Goal: Transaction & Acquisition: Purchase product/service

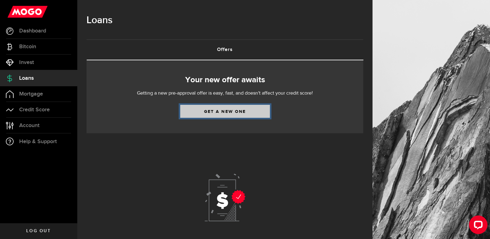
click at [253, 111] on link "Get a new one" at bounding box center [225, 111] width 90 height 13
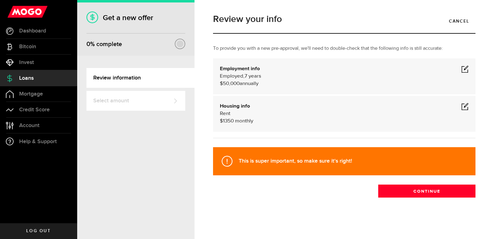
click at [463, 107] on span at bounding box center [465, 106] width 7 height 7
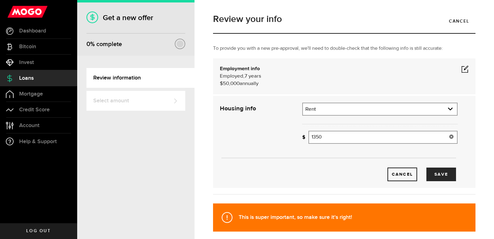
drag, startPoint x: 326, startPoint y: 137, endPoint x: 306, endPoint y: 136, distance: 20.1
click at [306, 136] on div "How much is your monthly payment? 1350 Monthly mortgage/rent" at bounding box center [379, 137] width 155 height 13
type input "750"
click at [445, 176] on button "Save" at bounding box center [442, 174] width 30 height 14
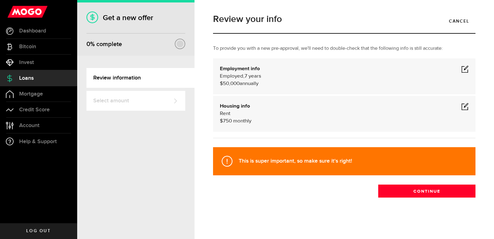
click at [247, 79] on span "7 years" at bounding box center [253, 76] width 17 height 5
click at [463, 72] on span at bounding box center [465, 68] width 7 height 7
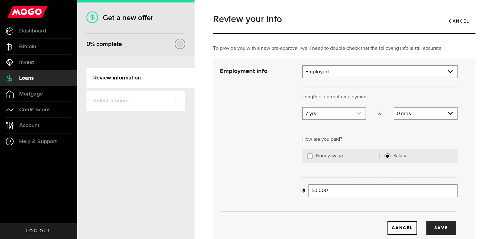
click at [357, 115] on icon "expand select" at bounding box center [359, 113] width 5 height 5
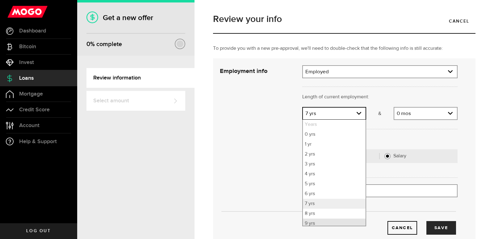
scroll to position [3, 0]
click at [314, 220] on li "9 yrs" at bounding box center [334, 221] width 63 height 10
select select "9"
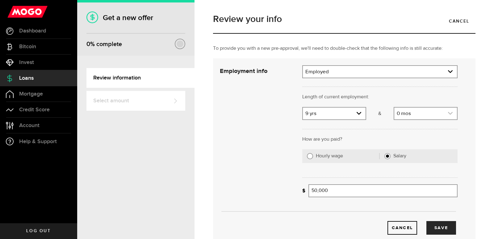
click at [413, 117] on link "expand select" at bounding box center [426, 114] width 63 height 12
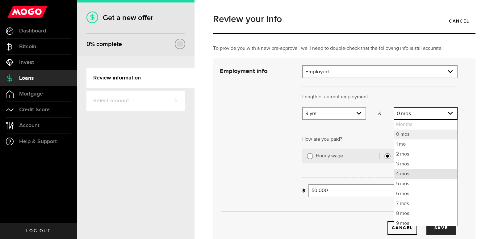
click at [419, 177] on li "4 mos" at bounding box center [426, 174] width 63 height 10
select select "4"
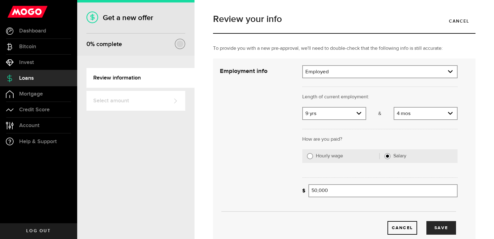
click at [401, 154] on label "Salary" at bounding box center [424, 156] width 60 height 6
click at [391, 154] on input "Salary" at bounding box center [388, 156] width 6 height 6
click at [333, 193] on input "50000" at bounding box center [383, 190] width 149 height 13
click at [314, 191] on input "50000" at bounding box center [383, 190] width 149 height 13
type input "55,000"
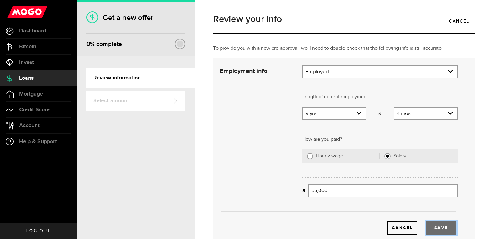
click at [433, 225] on button "Save" at bounding box center [442, 228] width 30 height 14
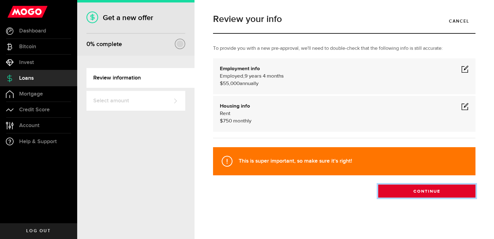
click at [437, 194] on button "Continue" at bounding box center [426, 190] width 97 height 13
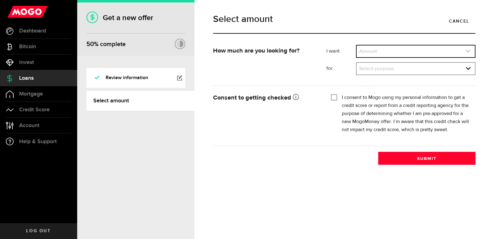
click at [375, 51] on link "expand select" at bounding box center [416, 51] width 118 height 12
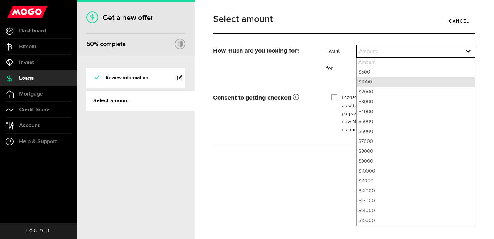
click at [396, 82] on li "$1000" at bounding box center [416, 82] width 118 height 10
select select "1000"
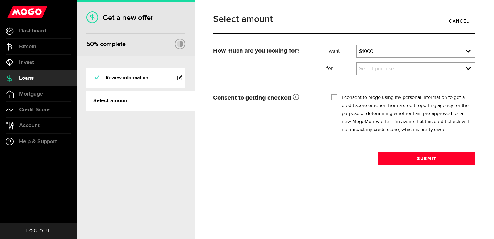
click at [335, 98] on input "I consent to Mogo using my personal information to get a credit score or report…" at bounding box center [334, 97] width 6 height 6
checkbox input "true"
click at [379, 65] on link "expand select" at bounding box center [416, 69] width 118 height 12
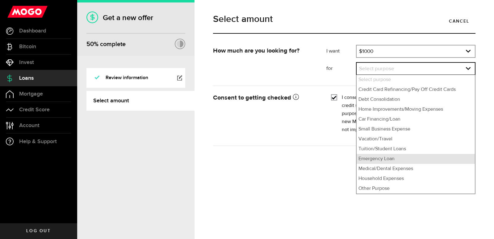
click at [394, 162] on li "Emergency Loan" at bounding box center [416, 159] width 118 height 10
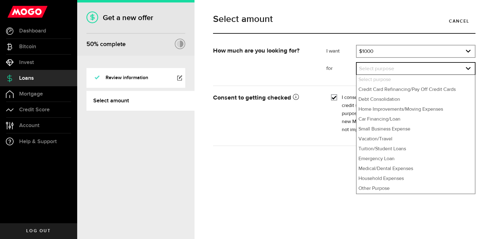
select select "Emergency Loan"
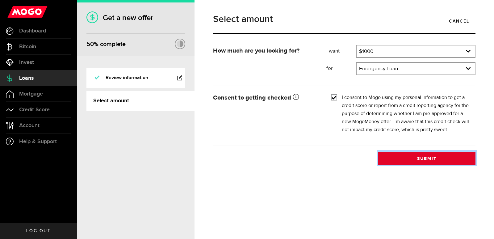
click at [400, 159] on button "Submit" at bounding box center [426, 158] width 97 height 13
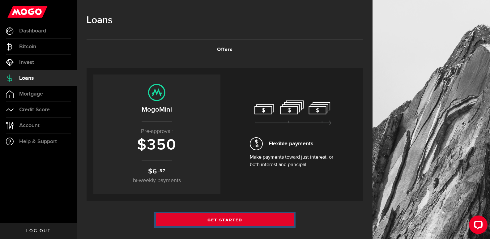
click at [201, 218] on link "Get Started" at bounding box center [225, 219] width 138 height 13
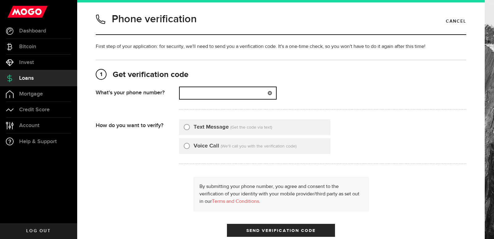
click at [216, 90] on input "(000) 000-0000" at bounding box center [228, 93] width 96 height 12
type input "7785133363"
click at [186, 129] on div at bounding box center [187, 127] width 6 height 6
radio input "true"
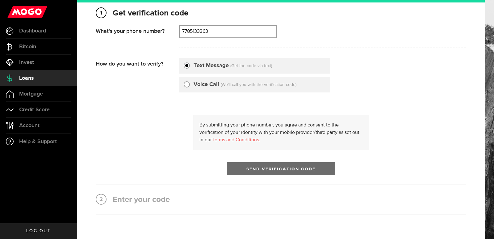
scroll to position [62, 0]
click at [277, 170] on span "submit" at bounding box center [280, 169] width 7 height 7
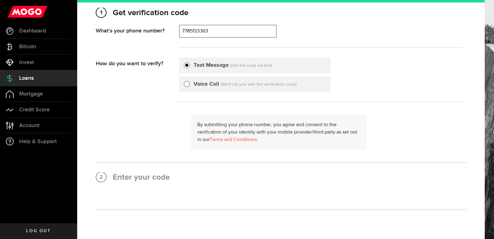
scroll to position [0, 0]
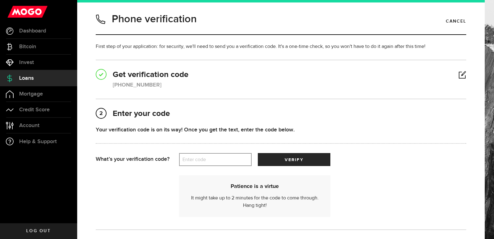
click at [195, 160] on label "Enter code" at bounding box center [215, 159] width 73 height 13
click at [195, 160] on input "Enter code" at bounding box center [215, 159] width 73 height 13
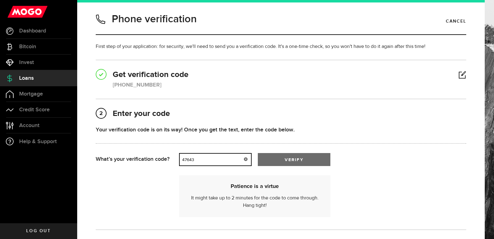
type input "47643"
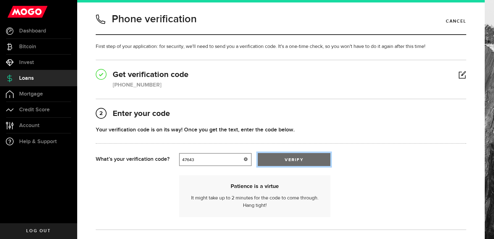
click at [306, 160] on button "verify" at bounding box center [294, 159] width 73 height 13
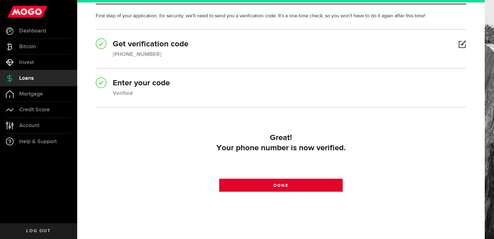
scroll to position [31, 0]
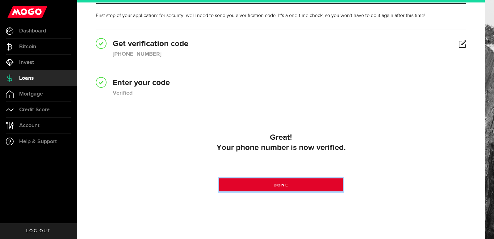
click at [296, 185] on link "Done" at bounding box center [281, 184] width 124 height 13
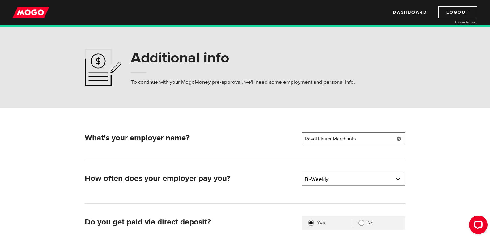
drag, startPoint x: 371, startPoint y: 137, endPoint x: 278, endPoint y: 143, distance: 93.2
click at [278, 143] on div "What's your employer name? Employer name Please enter your employer's name Roya…" at bounding box center [244, 139] width 325 height 15
click at [350, 137] on input "Lewis MacLean Plu,mbing and Heatng" at bounding box center [353, 138] width 103 height 13
click at [348, 140] on input "Lewis MacLean Plu,mbing and Heatng" at bounding box center [353, 138] width 103 height 13
click at [378, 138] on input "Lewis MacLean Plumbing and Heatng" at bounding box center [353, 138] width 103 height 13
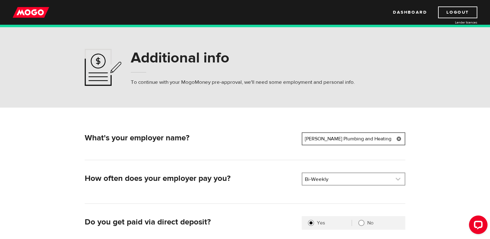
type input "Lewis MacLean Plumbing and Heating"
click at [329, 182] on link at bounding box center [353, 179] width 102 height 12
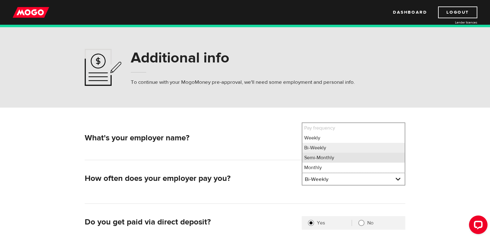
click at [331, 161] on li "Semi-Monthly" at bounding box center [353, 158] width 102 height 10
select select "3"
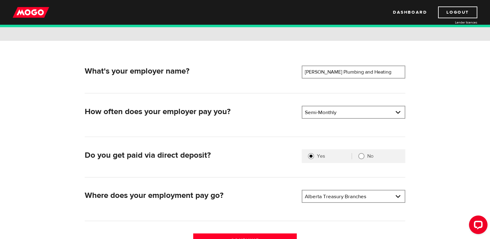
scroll to position [93, 0]
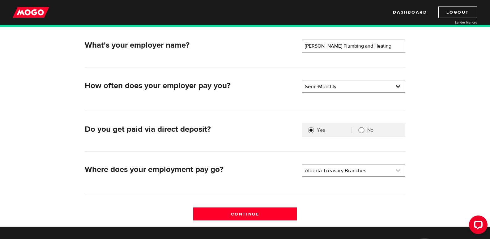
click at [376, 171] on link at bounding box center [353, 170] width 102 height 12
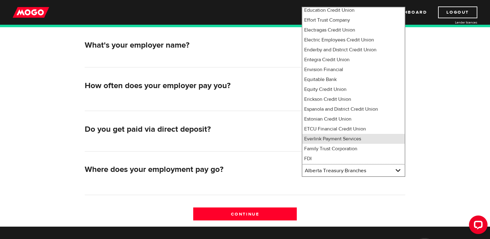
scroll to position [1748, 0]
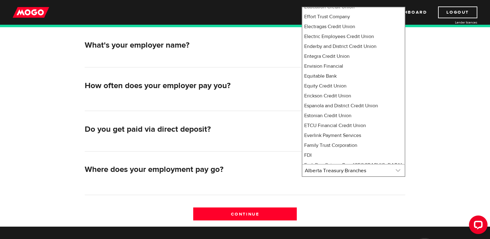
click at [353, 175] on link at bounding box center [353, 170] width 102 height 12
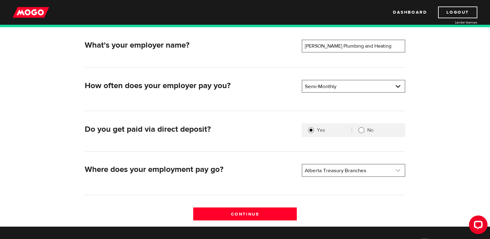
click at [354, 173] on link at bounding box center [353, 170] width 102 height 12
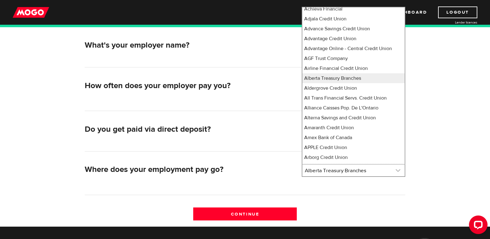
click at [360, 169] on link at bounding box center [353, 170] width 102 height 12
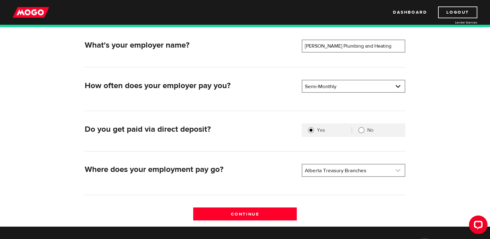
click at [360, 169] on link at bounding box center [353, 170] width 102 height 12
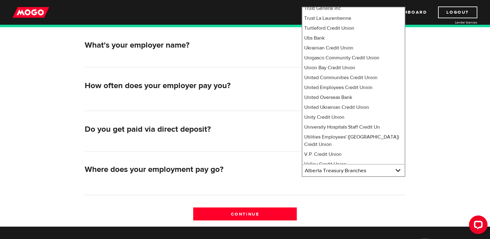
scroll to position [4805, 0]
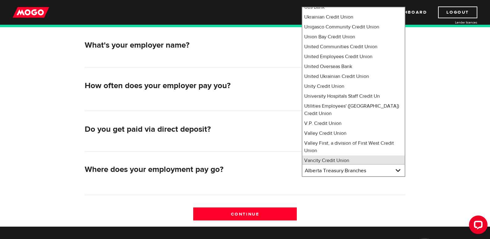
click at [328, 155] on li "Vancity Credit Union" at bounding box center [353, 160] width 102 height 10
select select "474"
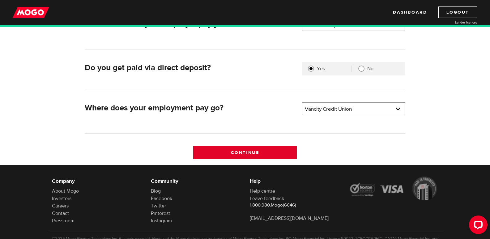
scroll to position [154, 0]
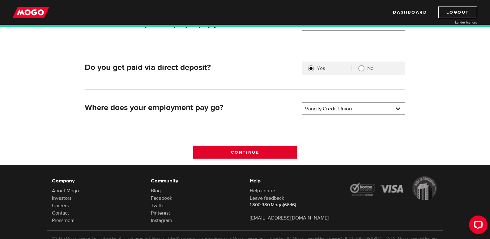
click at [263, 150] on input "Continue" at bounding box center [244, 152] width 103 height 13
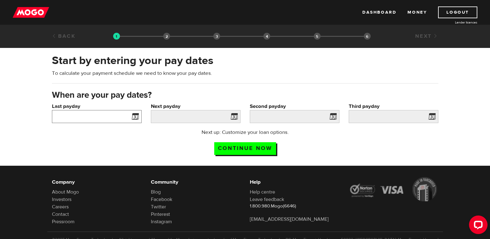
click at [85, 119] on input "Last payday" at bounding box center [97, 116] width 90 height 13
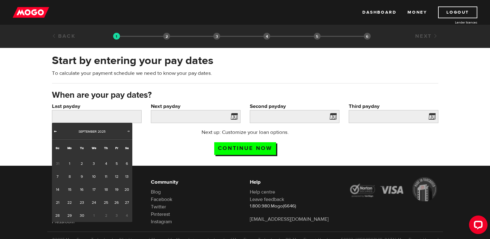
click at [54, 131] on span "Prev" at bounding box center [55, 131] width 5 height 5
click at [118, 214] on link "29" at bounding box center [117, 215] width 10 height 13
type input "[DATE]"
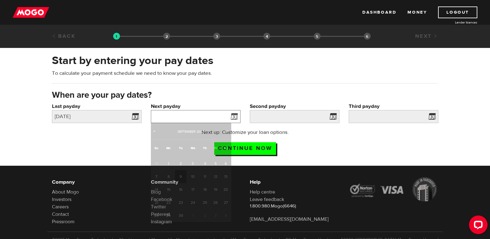
click at [180, 113] on input "Next payday" at bounding box center [196, 116] width 90 height 13
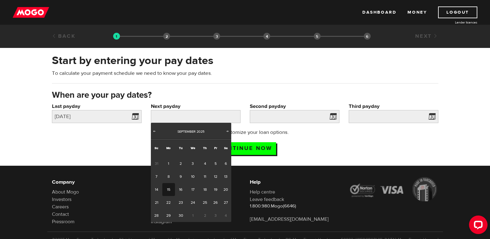
click at [171, 190] on link "15" at bounding box center [168, 189] width 13 height 13
type input "[DATE]"
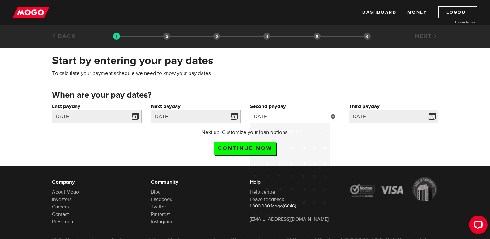
click at [295, 115] on input "[DATE]" at bounding box center [295, 116] width 90 height 13
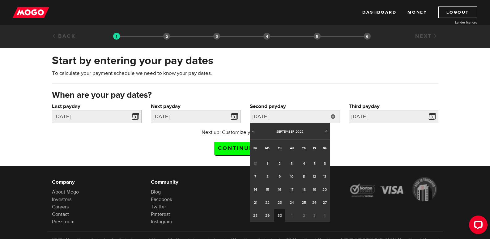
click at [280, 217] on link "30" at bounding box center [279, 215] width 11 height 13
type input "[DATE]"
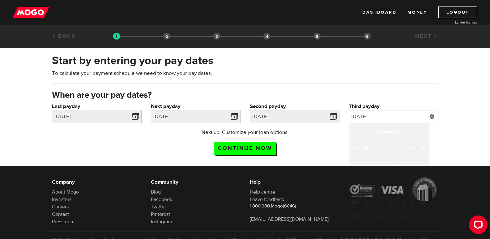
click at [381, 119] on input "[DATE]" at bounding box center [393, 116] width 90 height 13
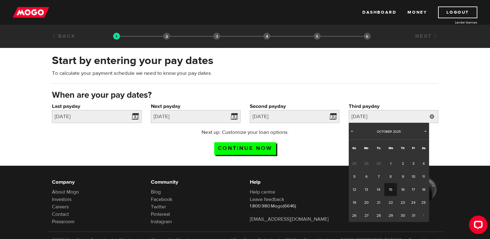
click at [389, 188] on link "15" at bounding box center [390, 189] width 13 height 13
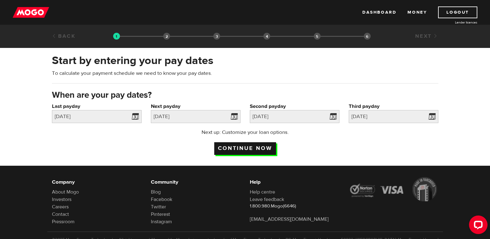
click at [267, 146] on input "Continue now" at bounding box center [245, 148] width 62 height 13
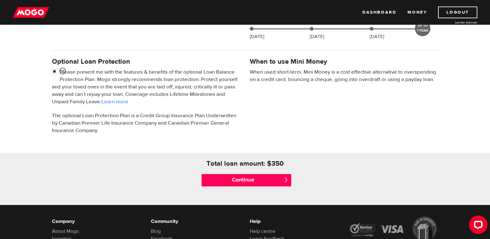
scroll to position [185, 0]
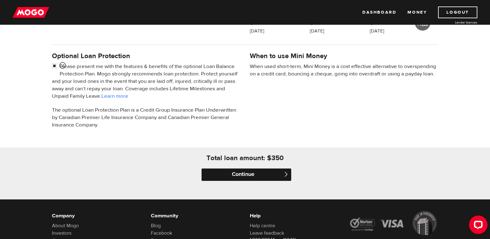
click at [241, 173] on input "Continue" at bounding box center [246, 174] width 90 height 12
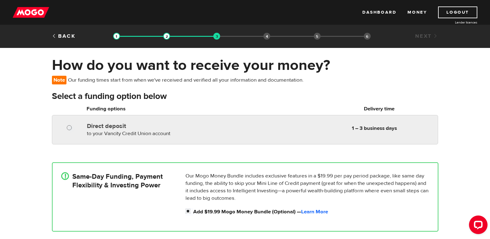
radio input "true"
click at [68, 125] on input "Direct deposit" at bounding box center [71, 128] width 8 height 8
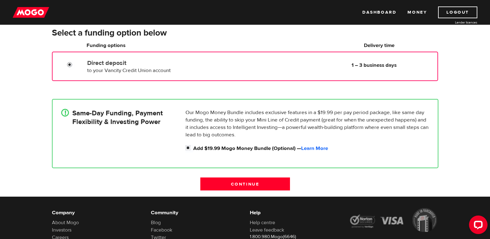
scroll to position [31, 0]
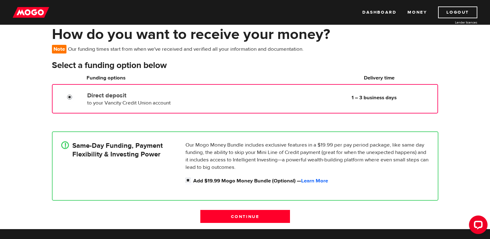
click at [141, 172] on div "! Same-Day Funding, Payment Flexibility & Investing Power" at bounding box center [121, 164] width 124 height 46
click at [70, 97] on input "Direct deposit" at bounding box center [71, 98] width 8 height 8
click at [72, 94] on input "Direct deposit" at bounding box center [71, 98] width 8 height 8
click at [26, 108] on div "How do you want to receive your money? Note Our funding times start from when w…" at bounding box center [245, 127] width 490 height 204
click at [108, 148] on h4 "Same-Day Funding, Payment Flexibility & Investing Power" at bounding box center [117, 149] width 90 height 17
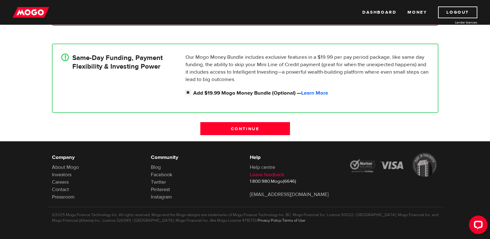
scroll to position [122, 0]
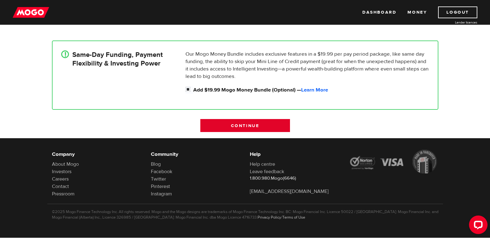
click at [231, 125] on input "Continue" at bounding box center [245, 125] width 90 height 13
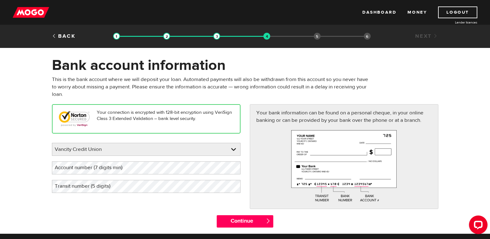
click at [102, 169] on label "Account number (7 digits min)" at bounding box center [93, 167] width 83 height 13
click at [114, 187] on label "Transit number (5 digits)" at bounding box center [87, 186] width 71 height 13
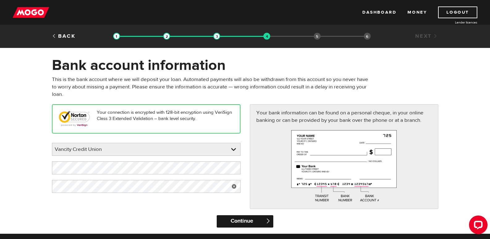
click at [257, 222] on input "Continue" at bounding box center [245, 221] width 57 height 12
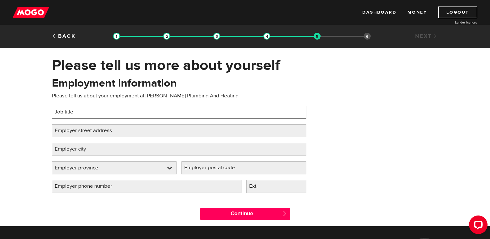
click at [159, 108] on input "Job title" at bounding box center [179, 112] width 254 height 13
type input "Dispater"
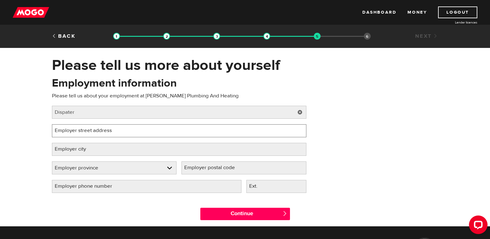
click at [104, 137] on input "Employer street address" at bounding box center [179, 130] width 254 height 13
type input "[STREET_ADDRESS]"
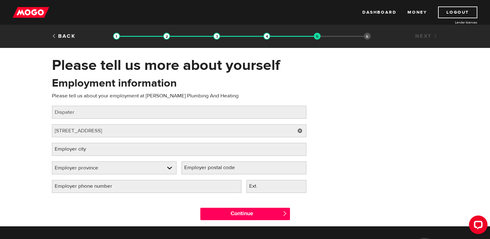
click at [84, 147] on label "Employer city" at bounding box center [75, 149] width 47 height 13
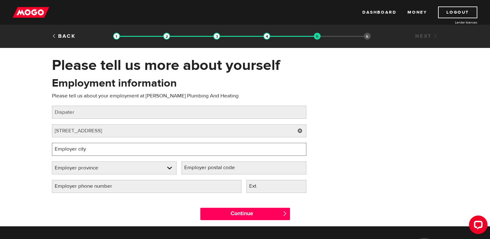
click at [84, 147] on input "Employer city" at bounding box center [179, 149] width 254 height 13
type input "[PERSON_NAME]"
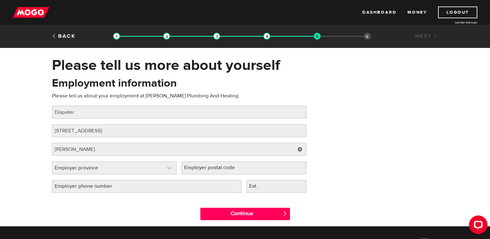
click at [98, 170] on link at bounding box center [114, 168] width 124 height 12
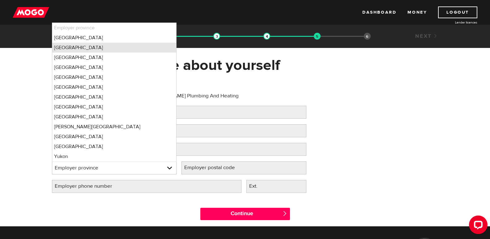
click at [101, 46] on li "[GEOGRAPHIC_DATA]" at bounding box center [114, 48] width 124 height 10
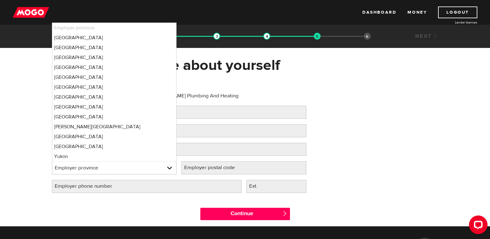
select select "BC"
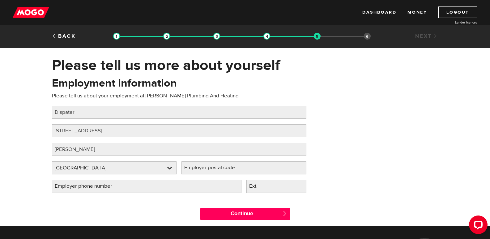
click at [233, 174] on label "Employer postal code" at bounding box center [214, 167] width 66 height 13
click at [233, 174] on input "Employer postal code" at bounding box center [243, 167] width 125 height 13
type input "V2Z 2V1"
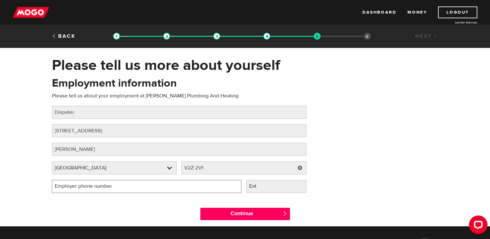
click at [171, 188] on input "Employer phone number" at bounding box center [146, 186] width 189 height 13
type input "[PHONE_NUMBER]"
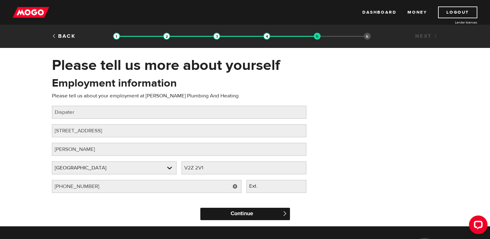
click at [271, 214] on input "Continue" at bounding box center [245, 214] width 90 height 12
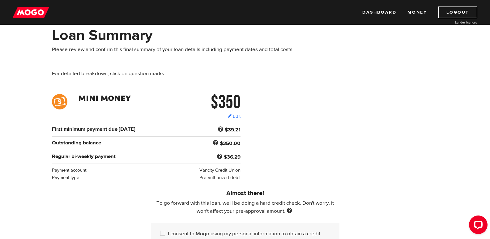
scroll to position [93, 0]
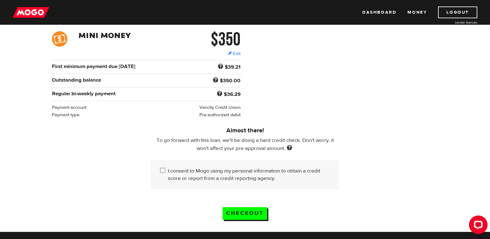
click at [159, 170] on div "I consent to Mogo using my personal information to obtain a credit score or rep…" at bounding box center [245, 174] width 188 height 29
click at [162, 168] on input "I consent to Mogo using my personal information to obtain a credit score or rep…" at bounding box center [164, 171] width 8 height 8
checkbox input "true"
click at [248, 211] on input "Checkout" at bounding box center [244, 213] width 44 height 13
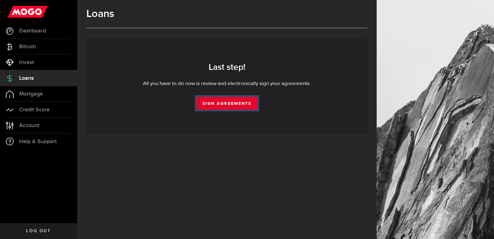
click at [212, 104] on link "Sign Agreements" at bounding box center [226, 103] width 61 height 13
